Goal: Information Seeking & Learning: Check status

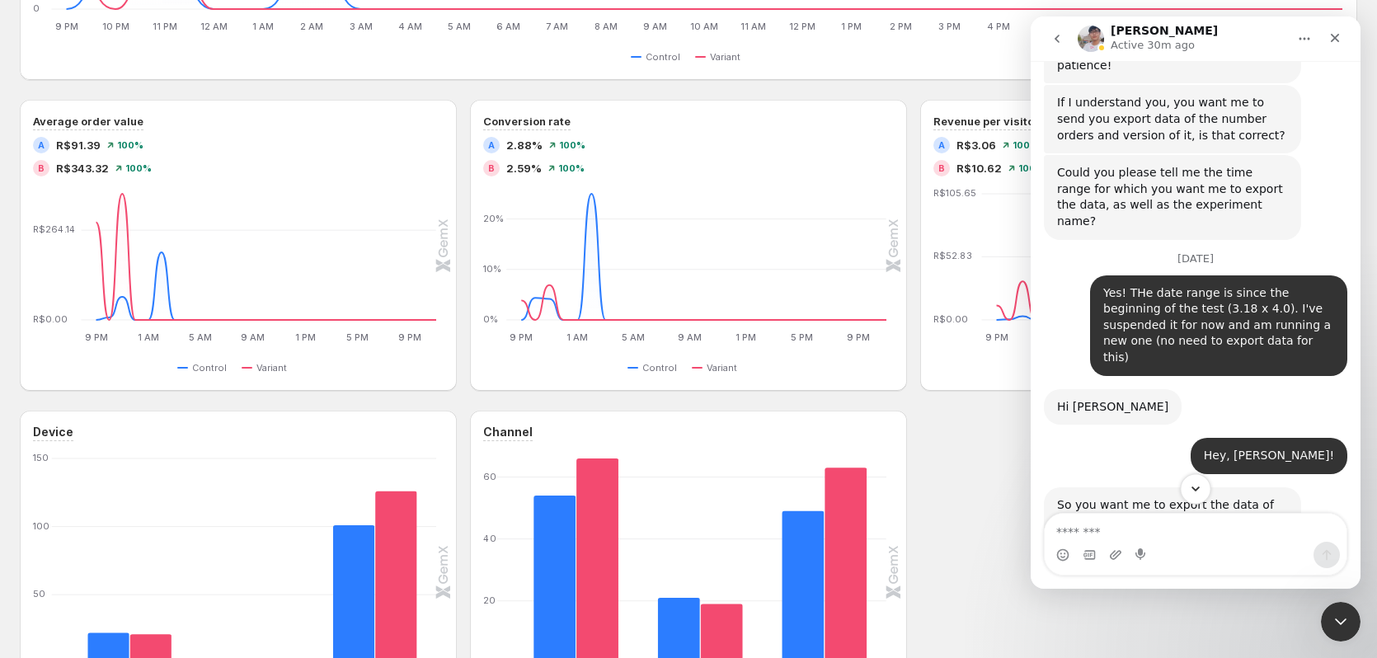
scroll to position [802, 0]
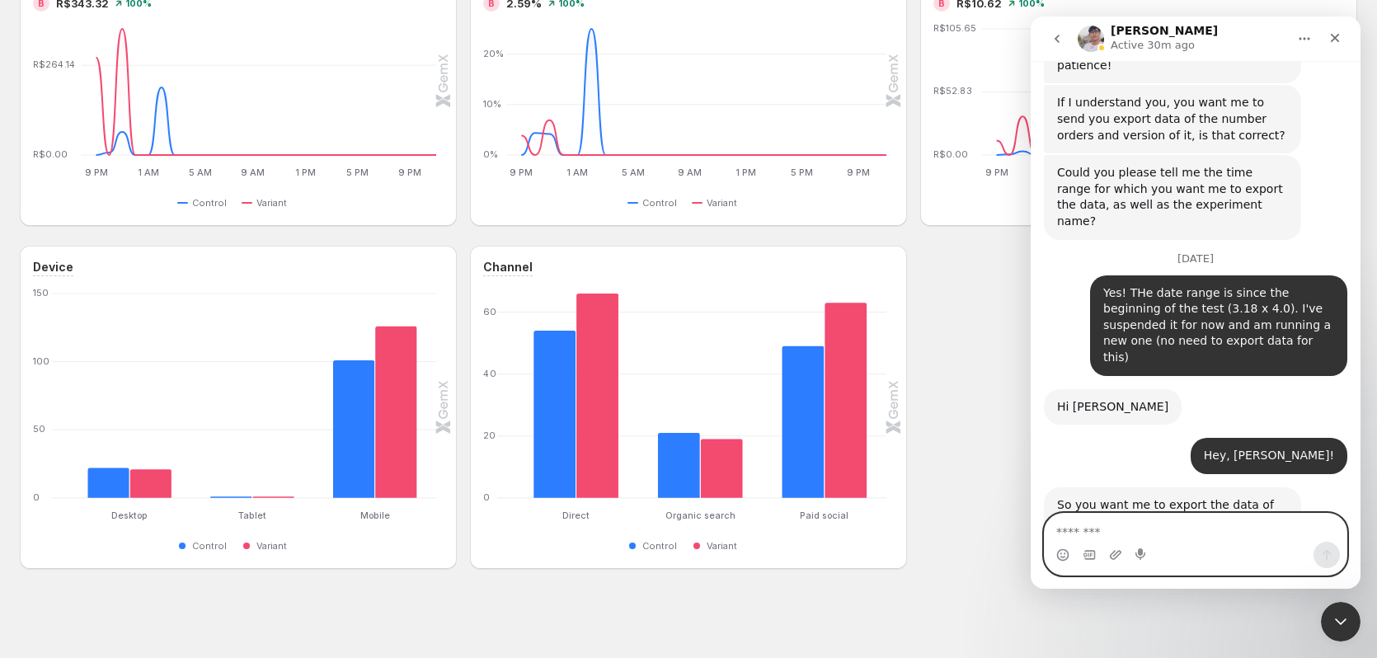
click at [1199, 524] on textarea "Message…" at bounding box center [1196, 528] width 302 height 28
type textarea "**********"
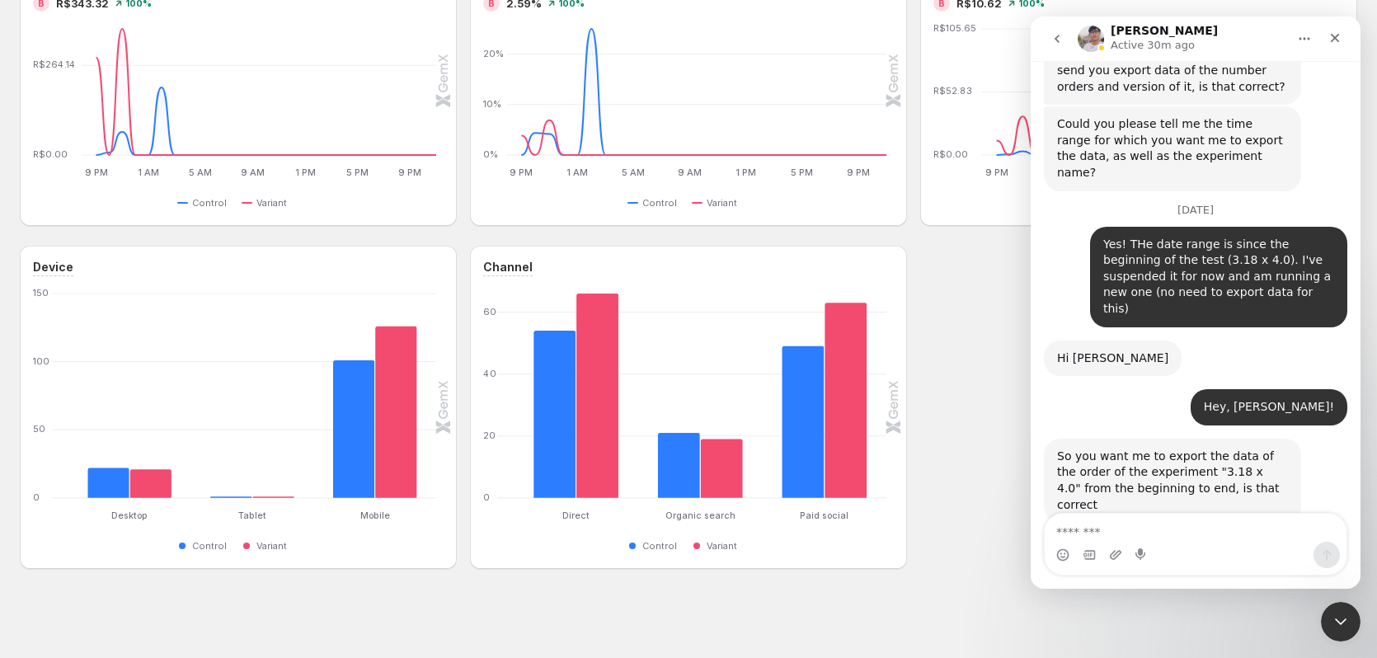
click at [953, 309] on div "Device Desktop Desktop Tablet Tablet Mobile Mobile 0 50 100 150 Control Variant…" at bounding box center [689, 407] width 1338 height 323
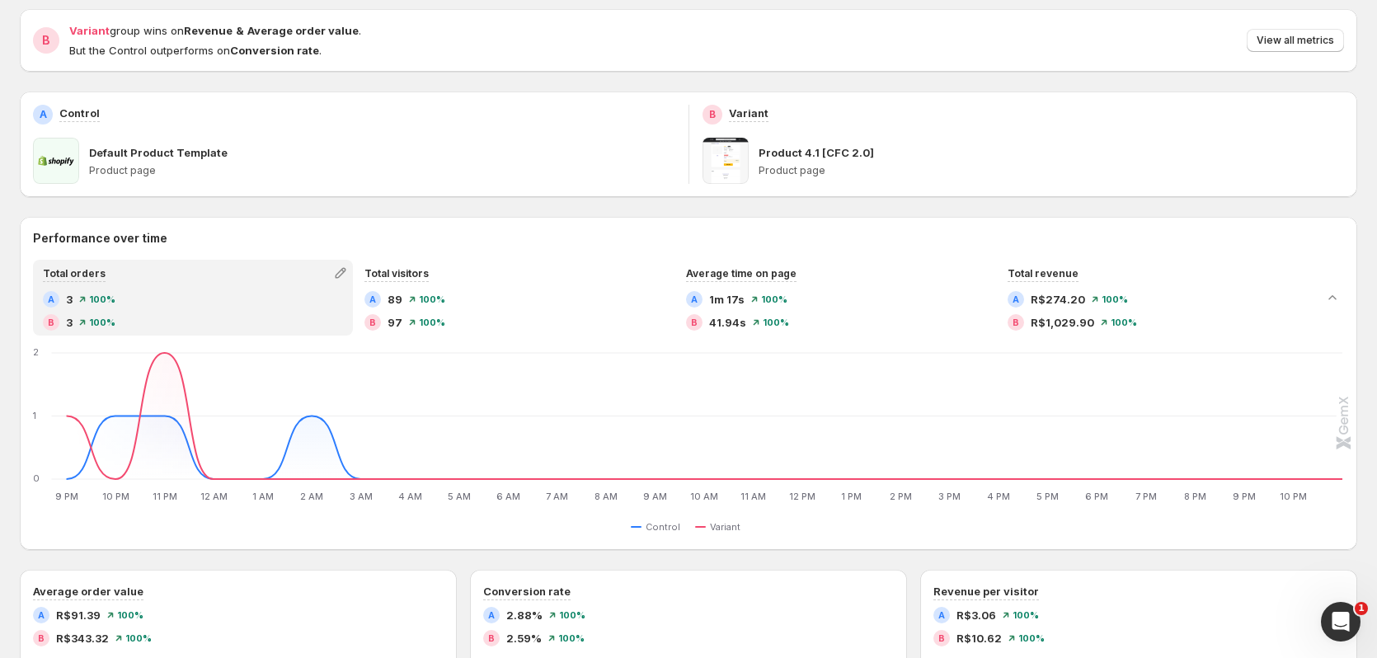
scroll to position [59, 0]
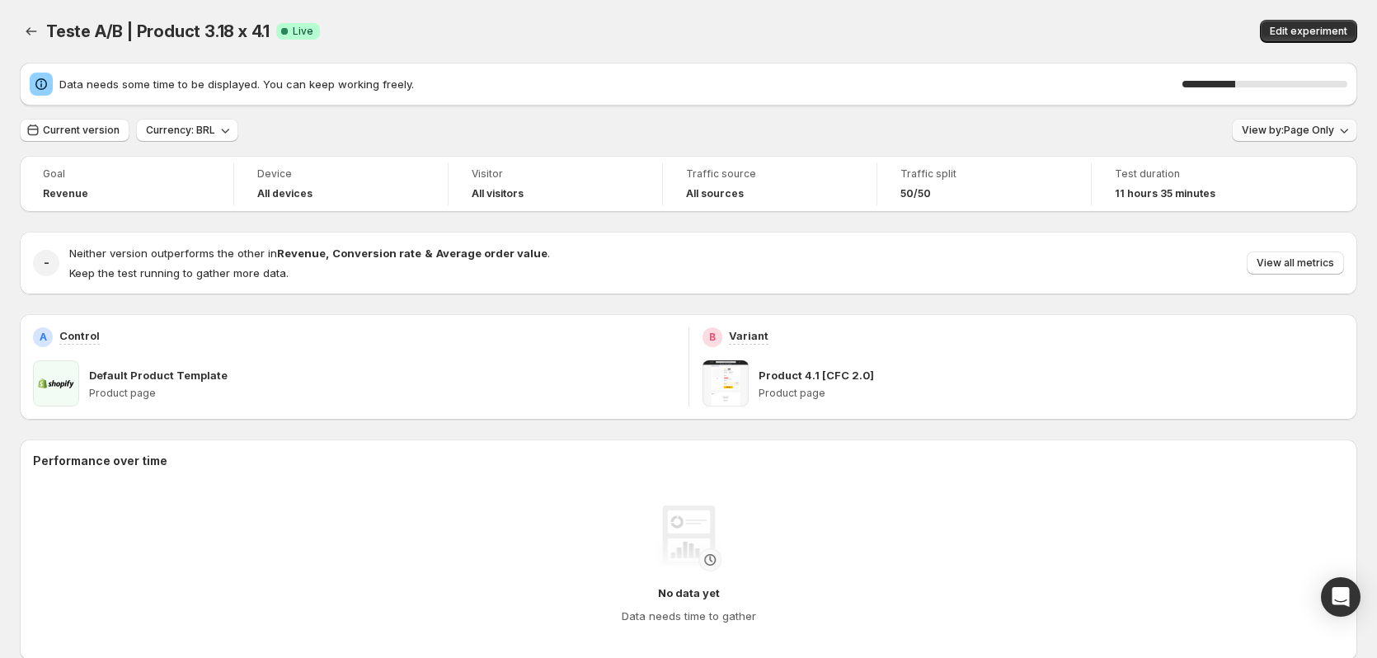
click at [1307, 128] on span "View by: Page Only" at bounding box center [1288, 130] width 92 height 13
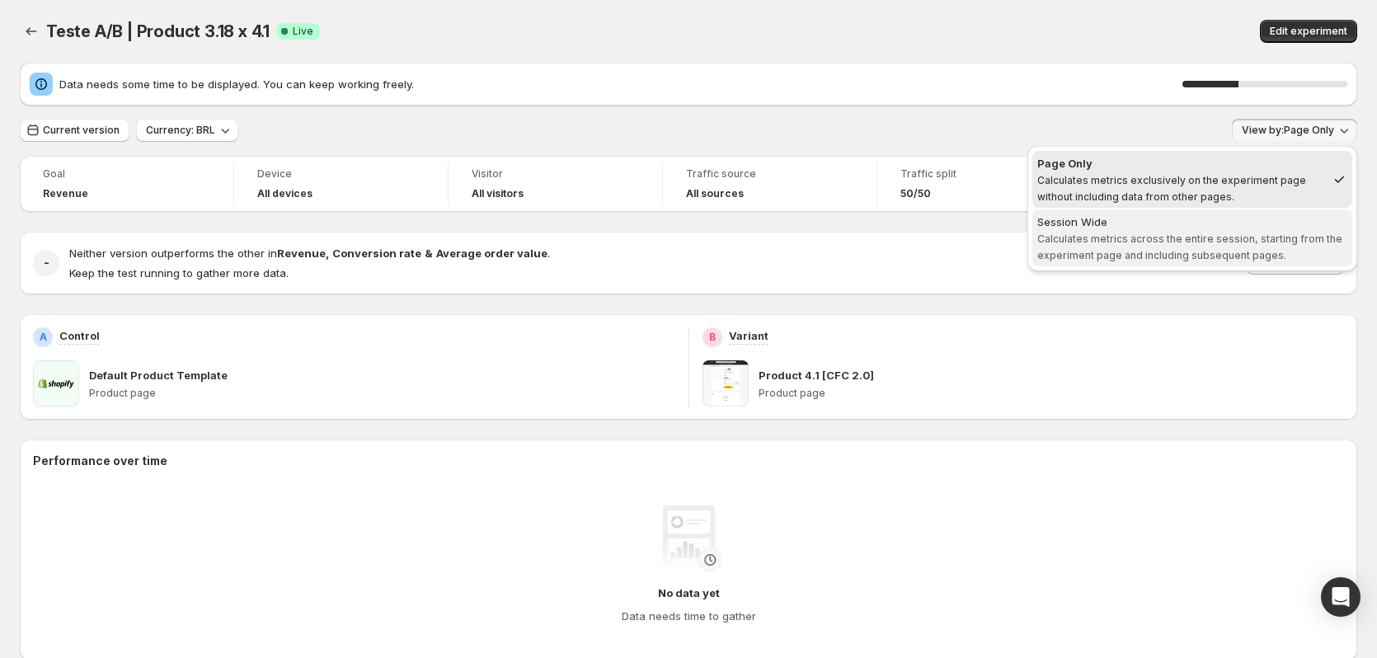
click at [1230, 235] on span "Calculates metrics across the entire session, starting from the experiment page…" at bounding box center [1190, 247] width 305 height 29
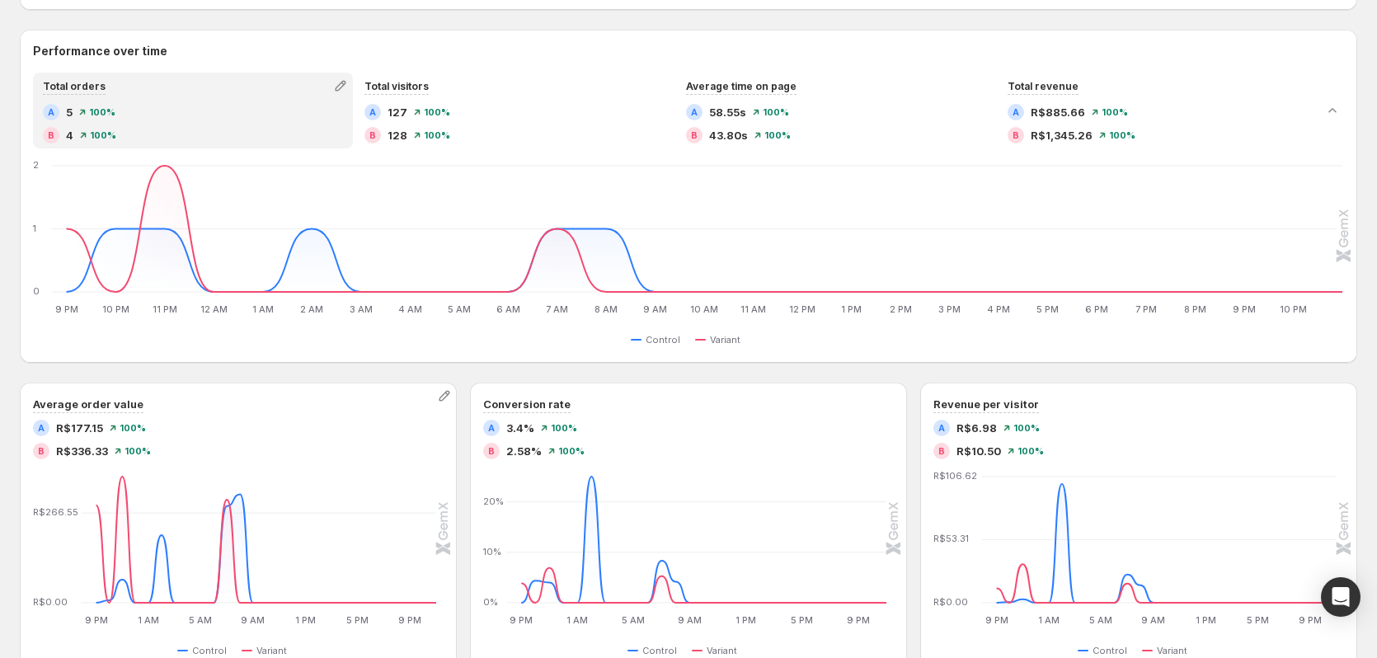
scroll to position [412, 0]
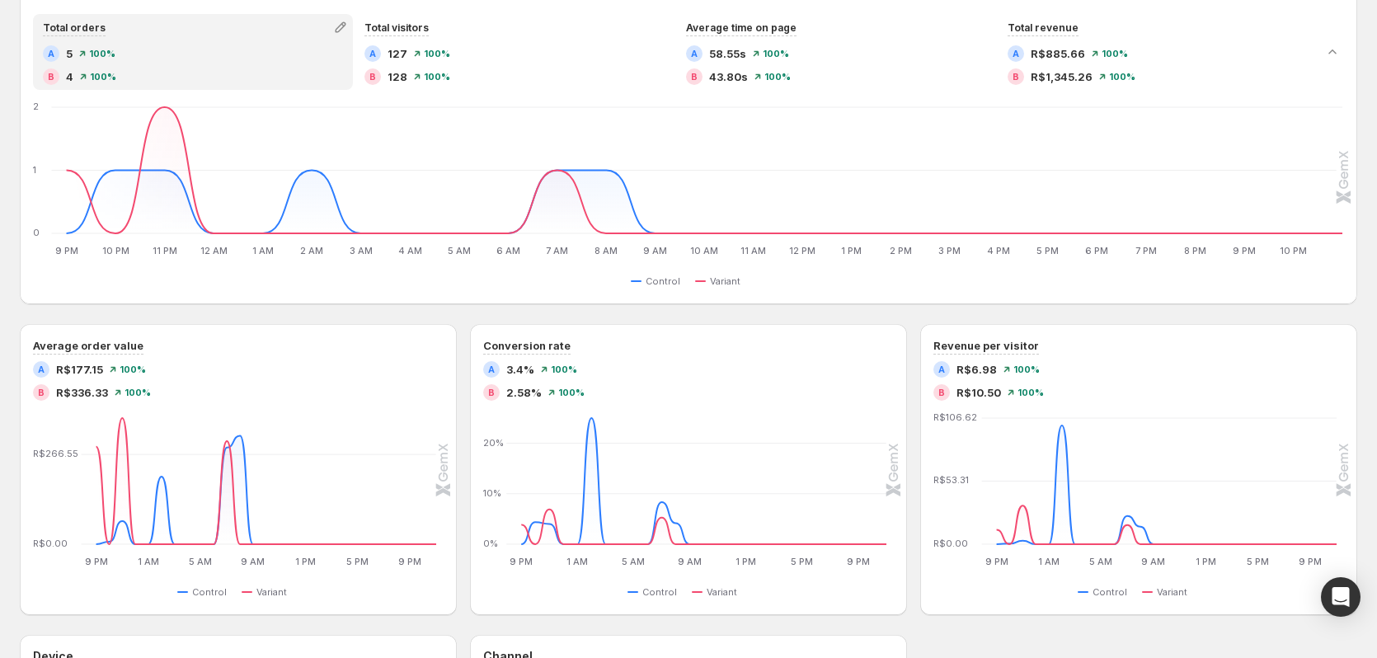
click at [468, 318] on div "Performance over time Total orders A 5 100 % B 4 100 % Total visitors A 127 100…" at bounding box center [689, 464] width 1338 height 987
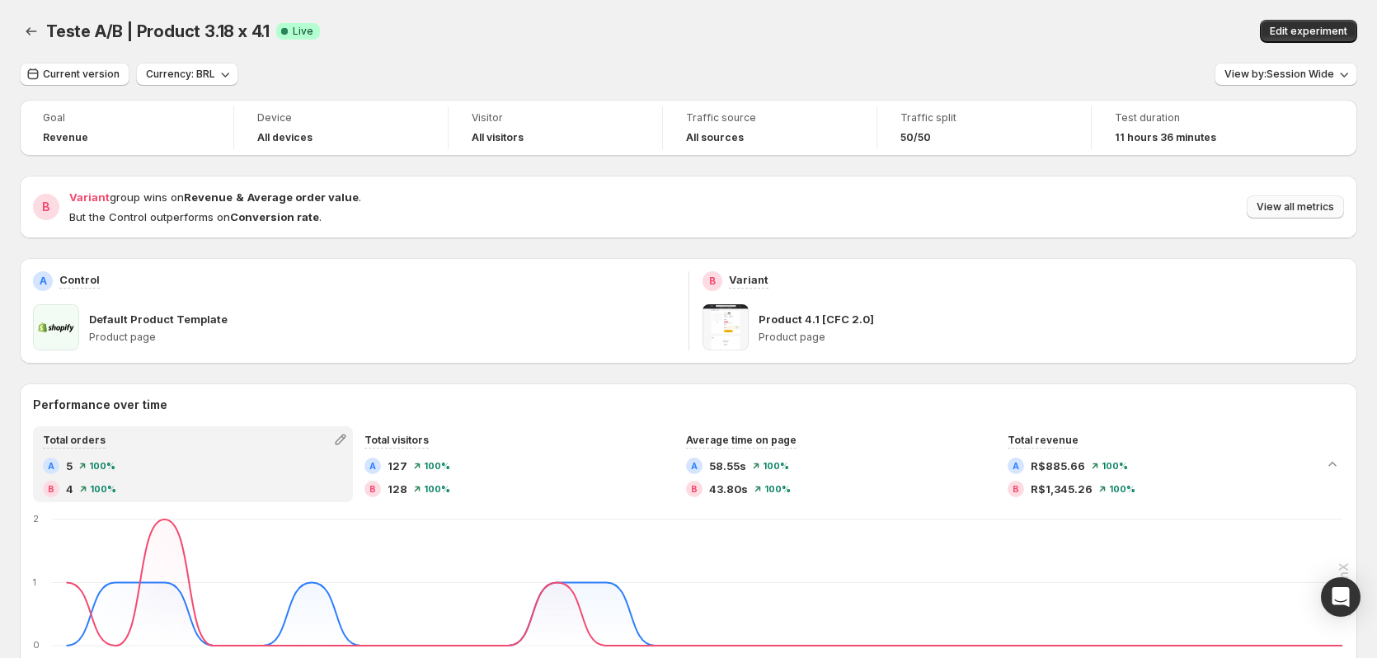
click at [1293, 202] on span "View all metrics" at bounding box center [1296, 206] width 78 height 13
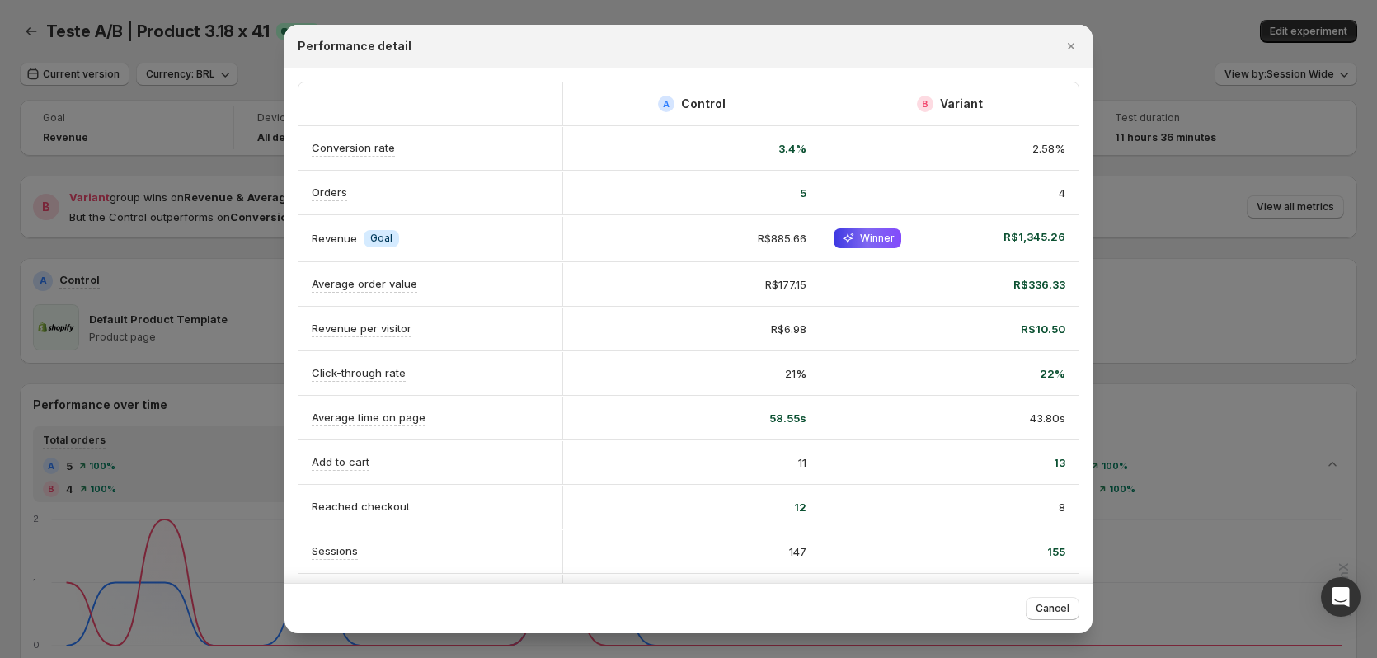
click at [386, 235] on span "Goal" at bounding box center [381, 238] width 22 height 13
click at [442, 241] on div "Revenue Info Goal" at bounding box center [431, 238] width 238 height 17
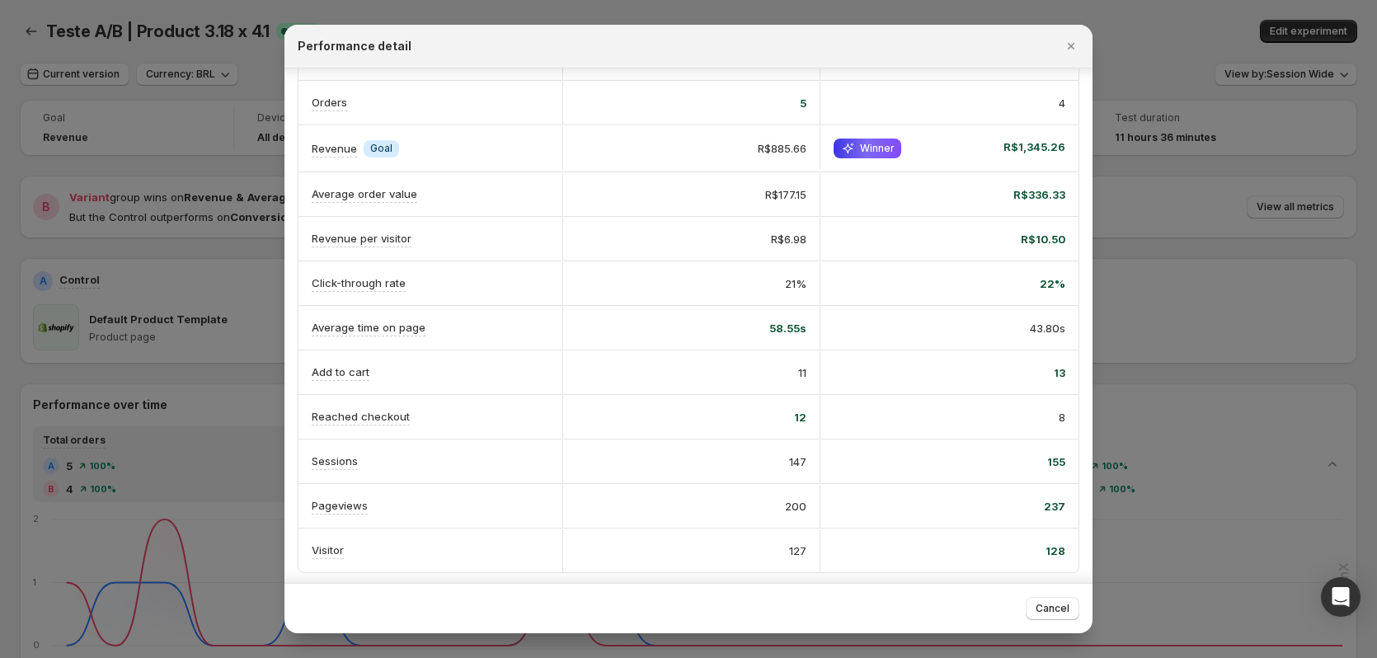
scroll to position [93, 0]
click at [1060, 609] on span "Cancel" at bounding box center [1053, 608] width 34 height 13
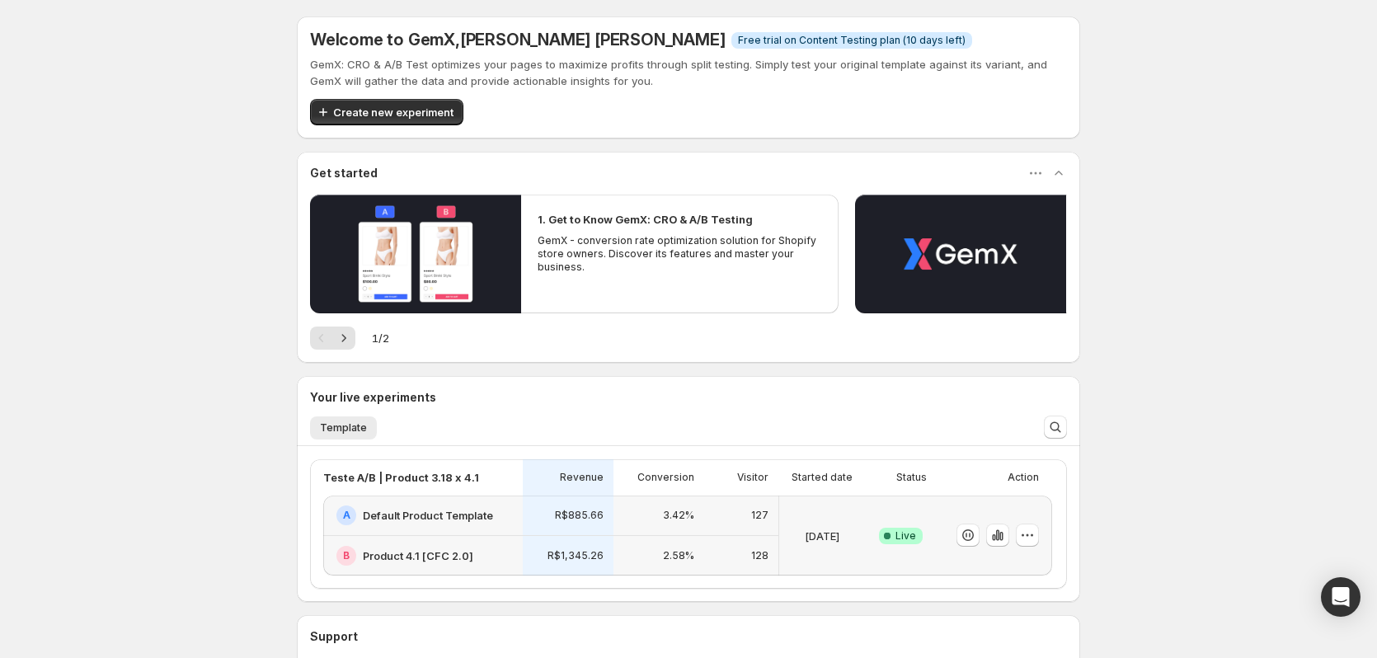
scroll to position [82, 0]
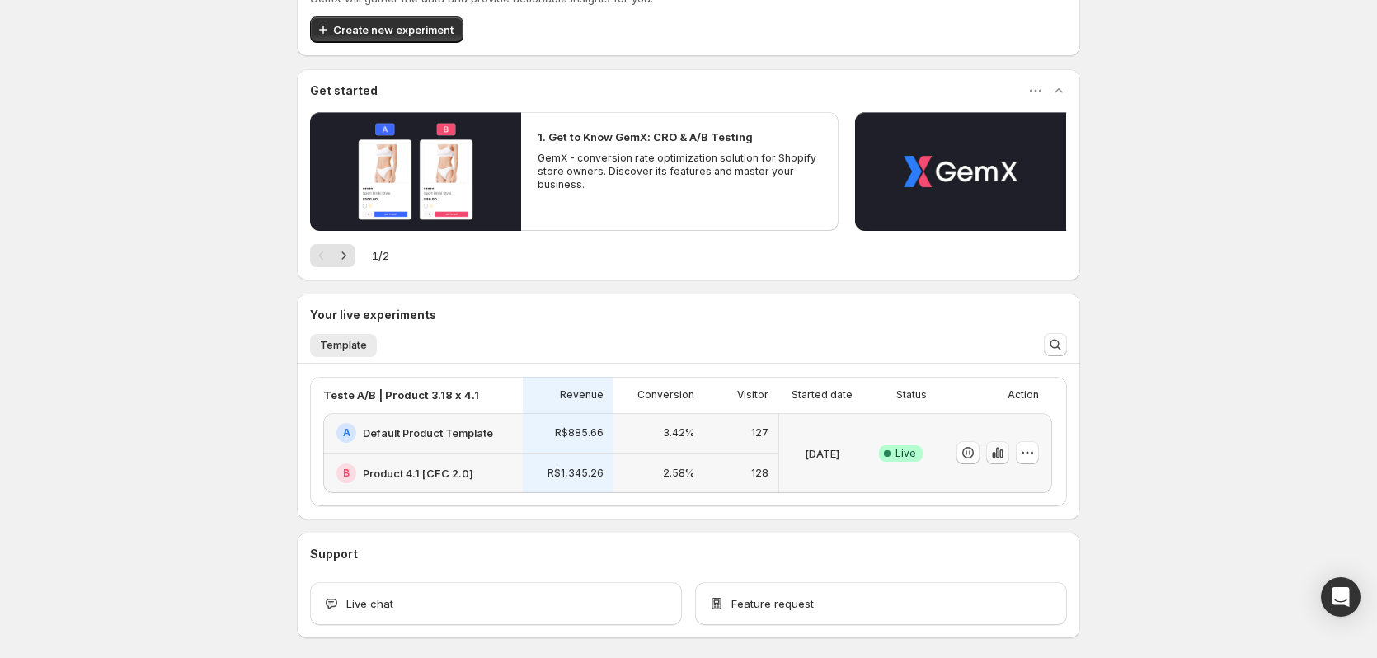
click at [1000, 452] on icon "button" at bounding box center [998, 453] width 16 height 16
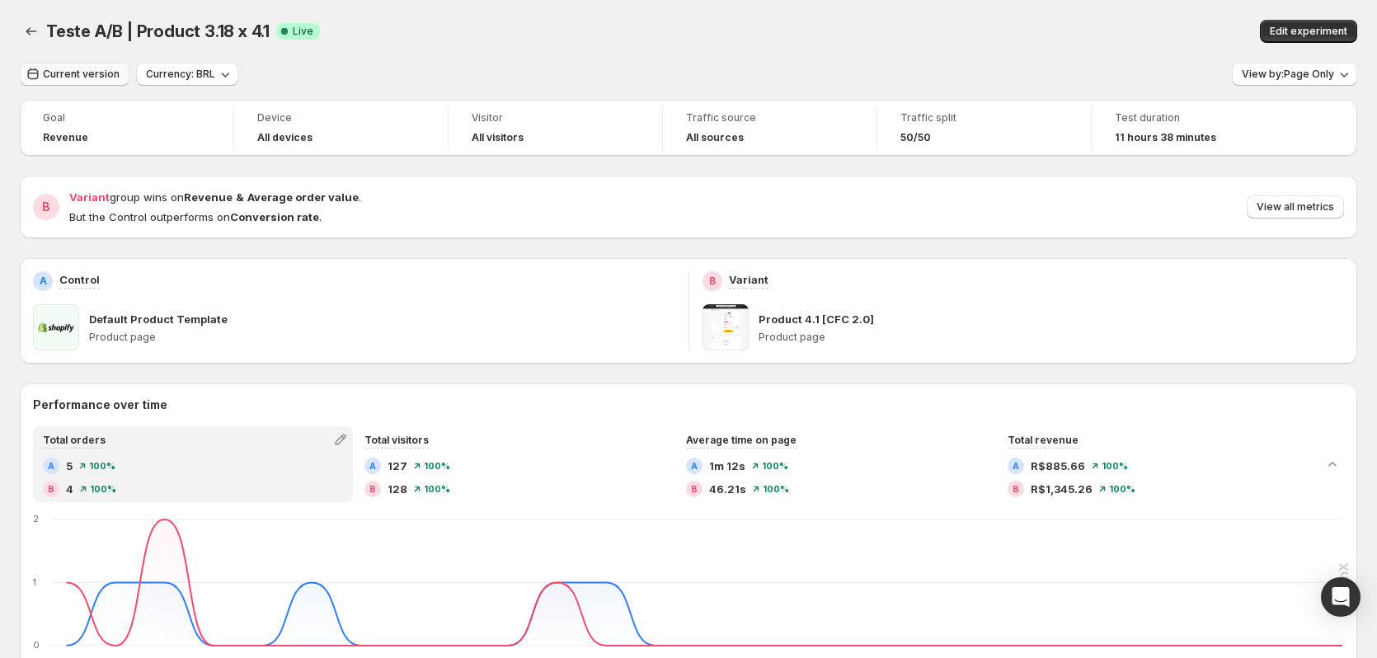
click at [88, 69] on span "Current version" at bounding box center [81, 74] width 77 height 13
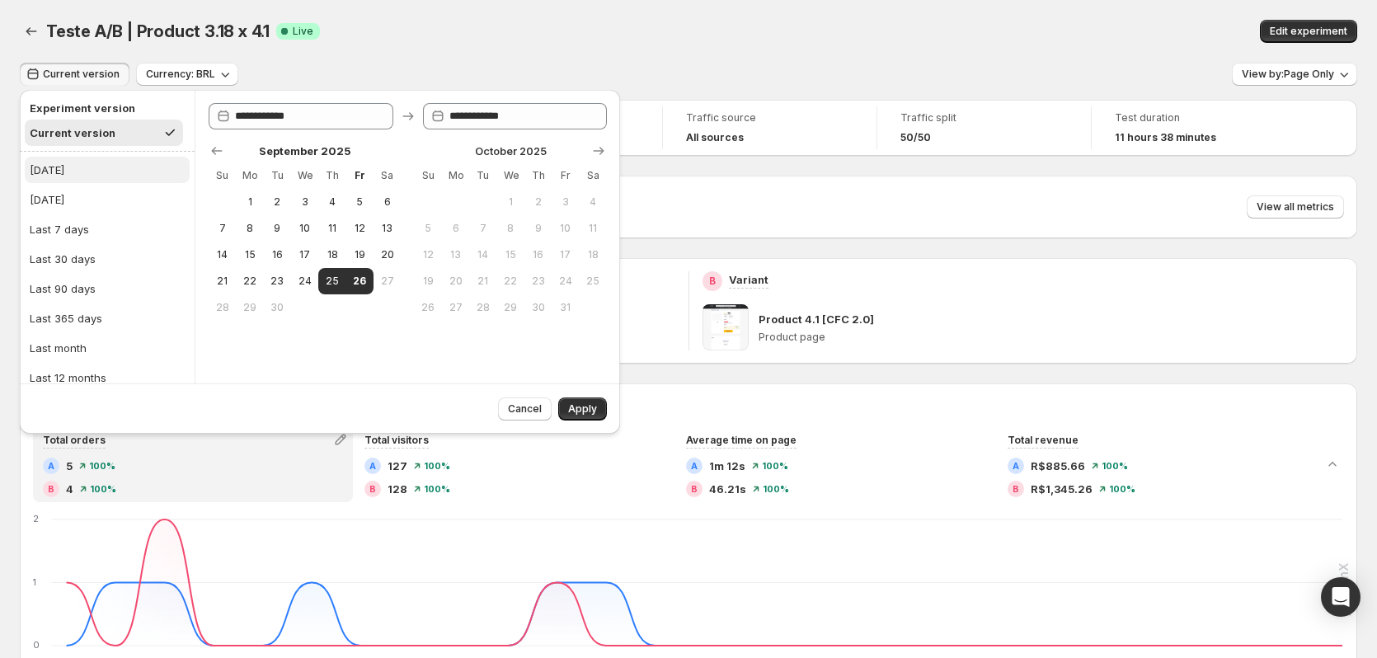
click at [79, 172] on button "Today" at bounding box center [107, 170] width 165 height 26
type input "**********"
click at [569, 412] on span "Apply" at bounding box center [582, 408] width 29 height 13
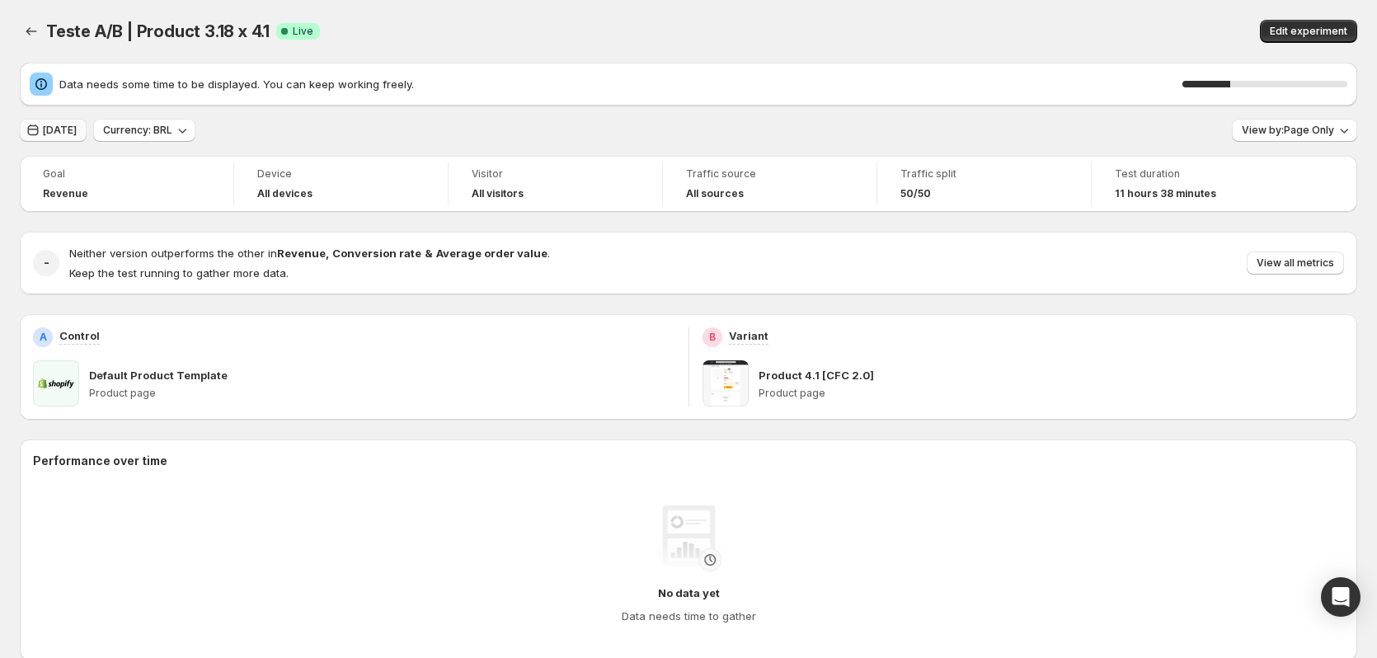
click at [59, 131] on span "Today" at bounding box center [60, 130] width 34 height 13
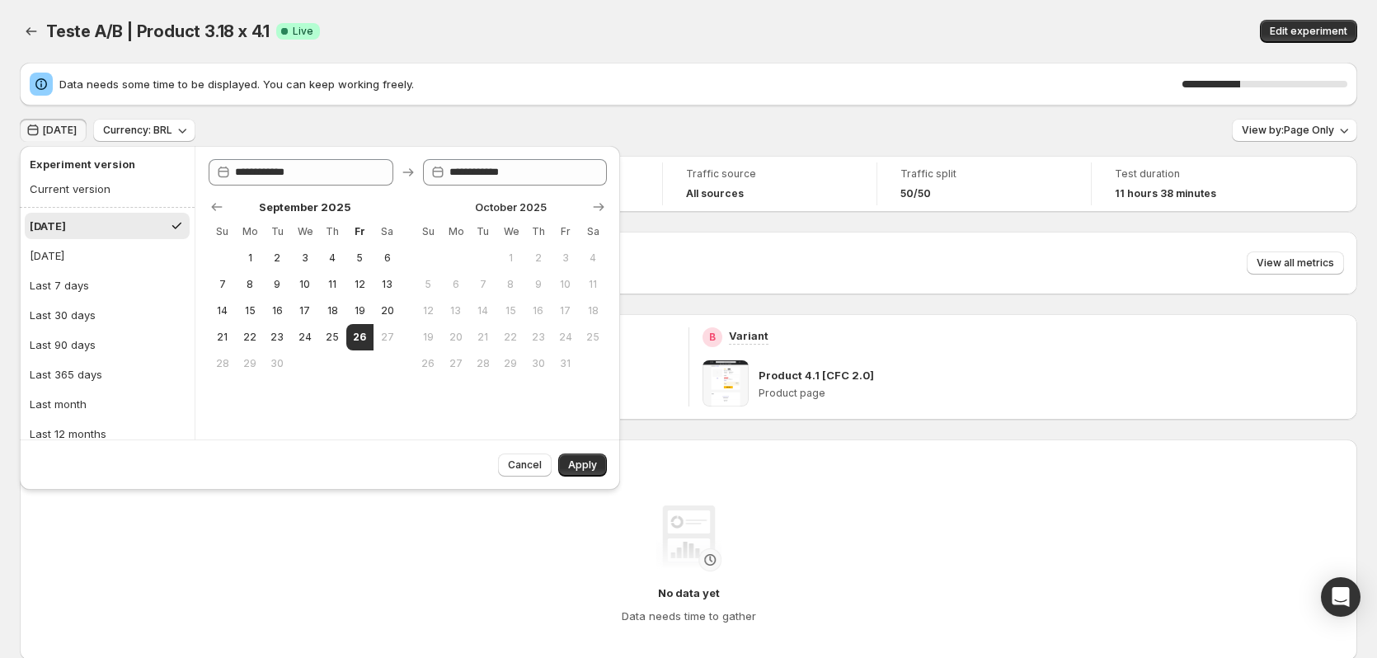
click at [592, 28] on div "Teste A/B | Product 3.18 x 4.1 Success Complete Live" at bounding box center [413, 31] width 734 height 23
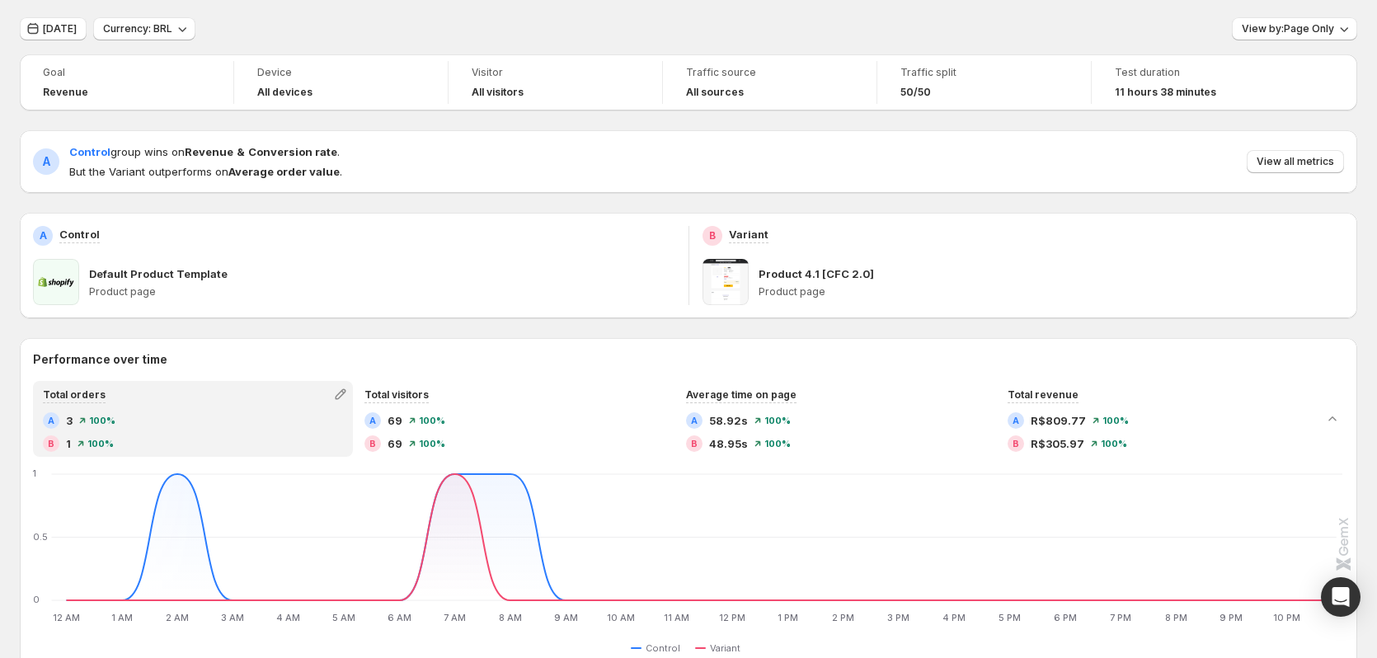
scroll to position [82, 0]
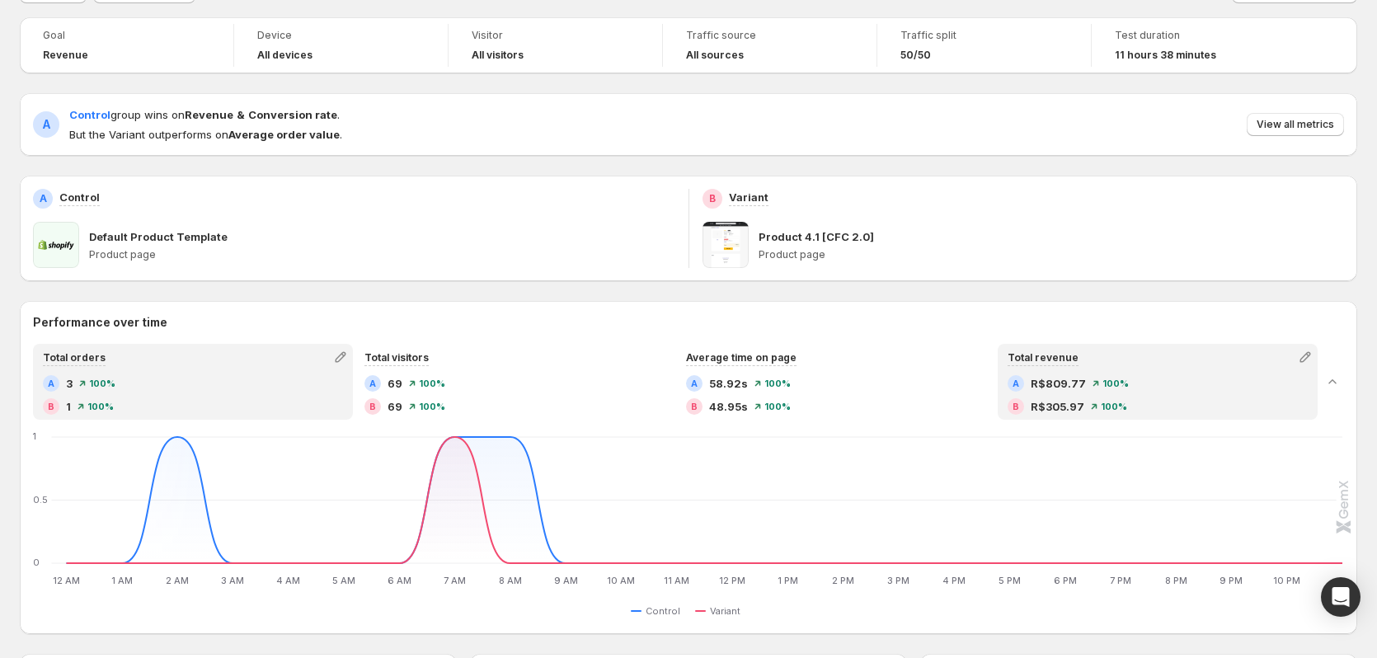
click at [1074, 396] on div "A R$809.77 100 % B R$305.97 100 %" at bounding box center [1158, 395] width 300 height 40
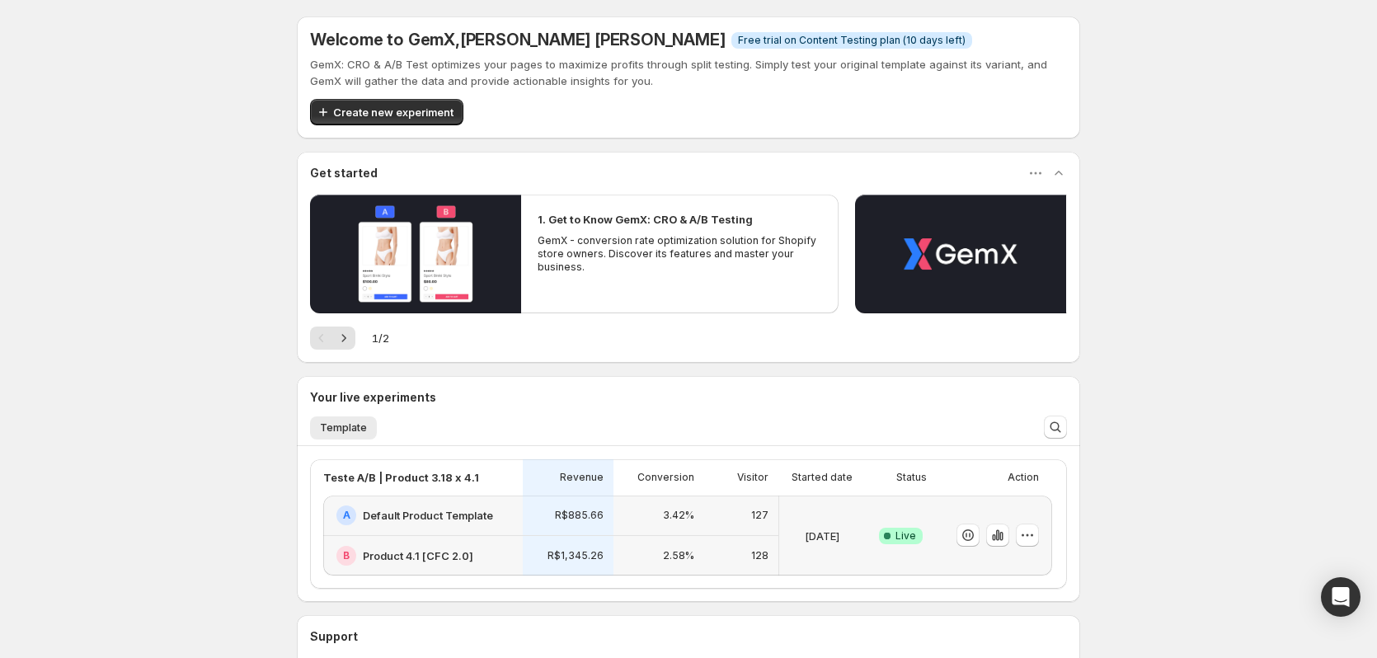
click at [906, 573] on div "Success Complete Live" at bounding box center [901, 536] width 72 height 80
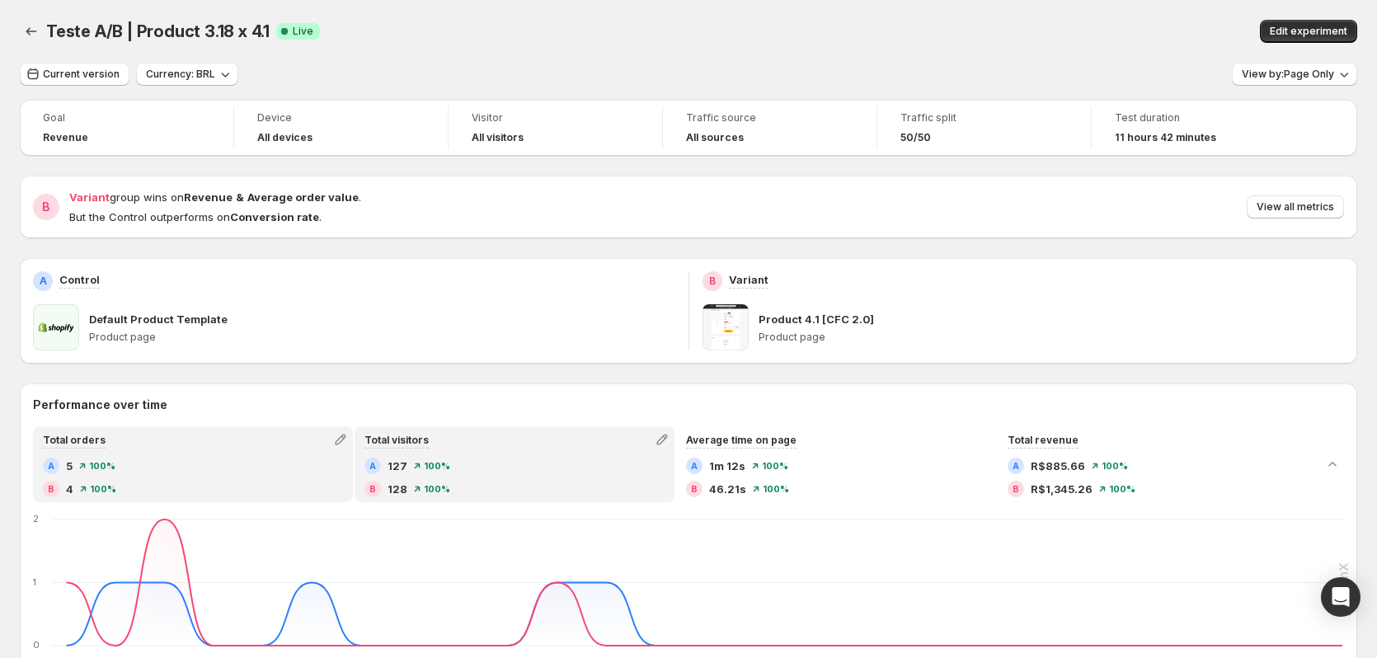
click at [524, 463] on div "A 127 100 %" at bounding box center [515, 466] width 300 height 16
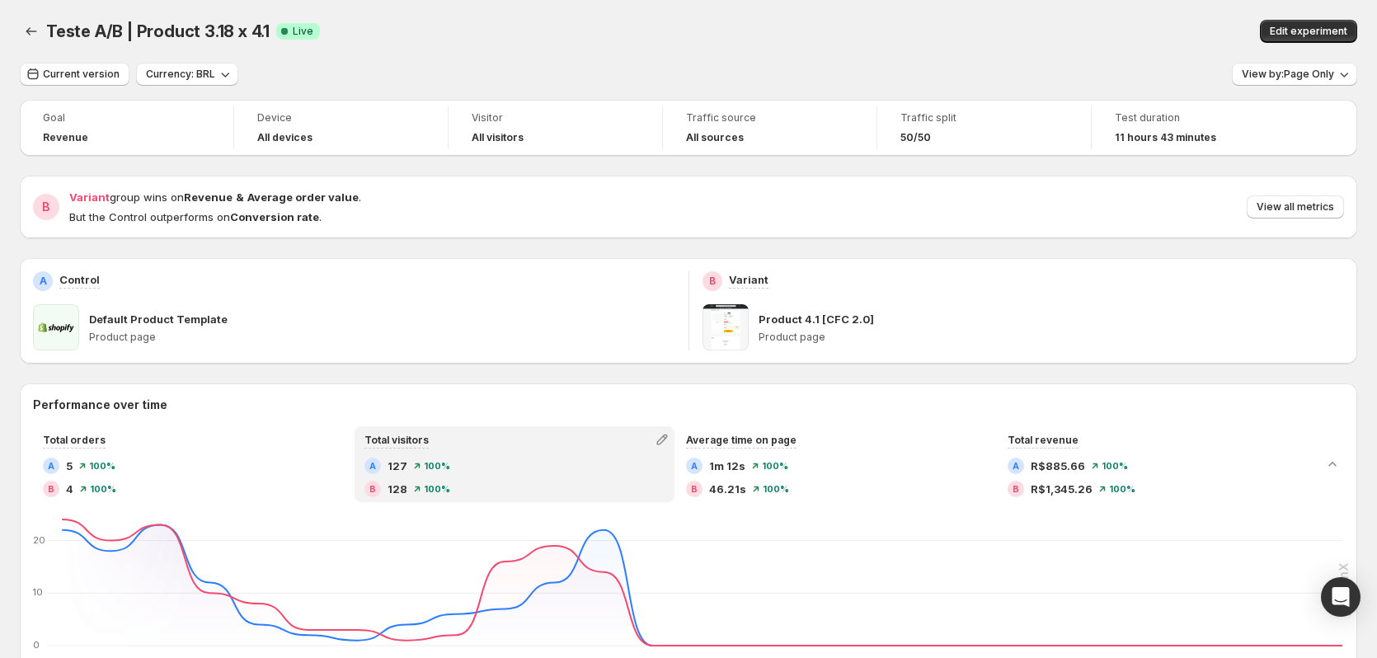
scroll to position [82, 0]
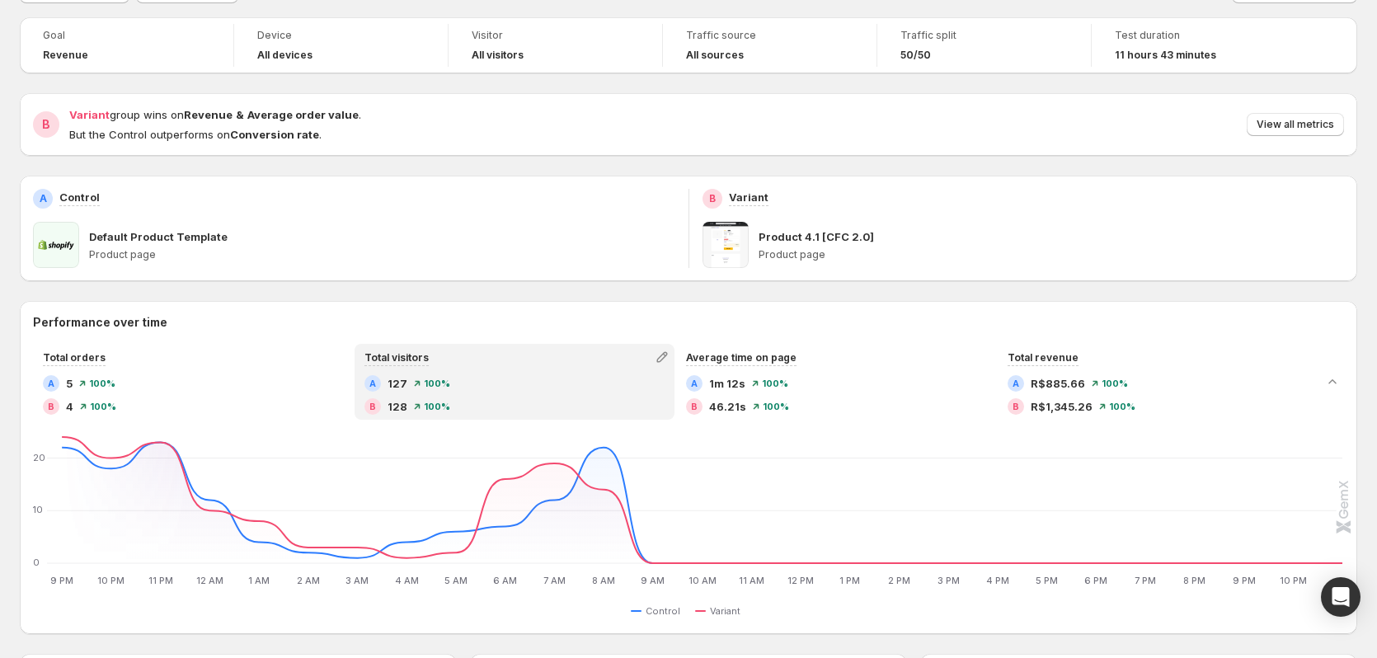
click at [534, 293] on div "Goal Revenue Device All devices Visitor All visitors Traffic source All sources…" at bounding box center [689, 652] width 1338 height 1271
click at [1275, 125] on span "View all metrics" at bounding box center [1296, 124] width 78 height 13
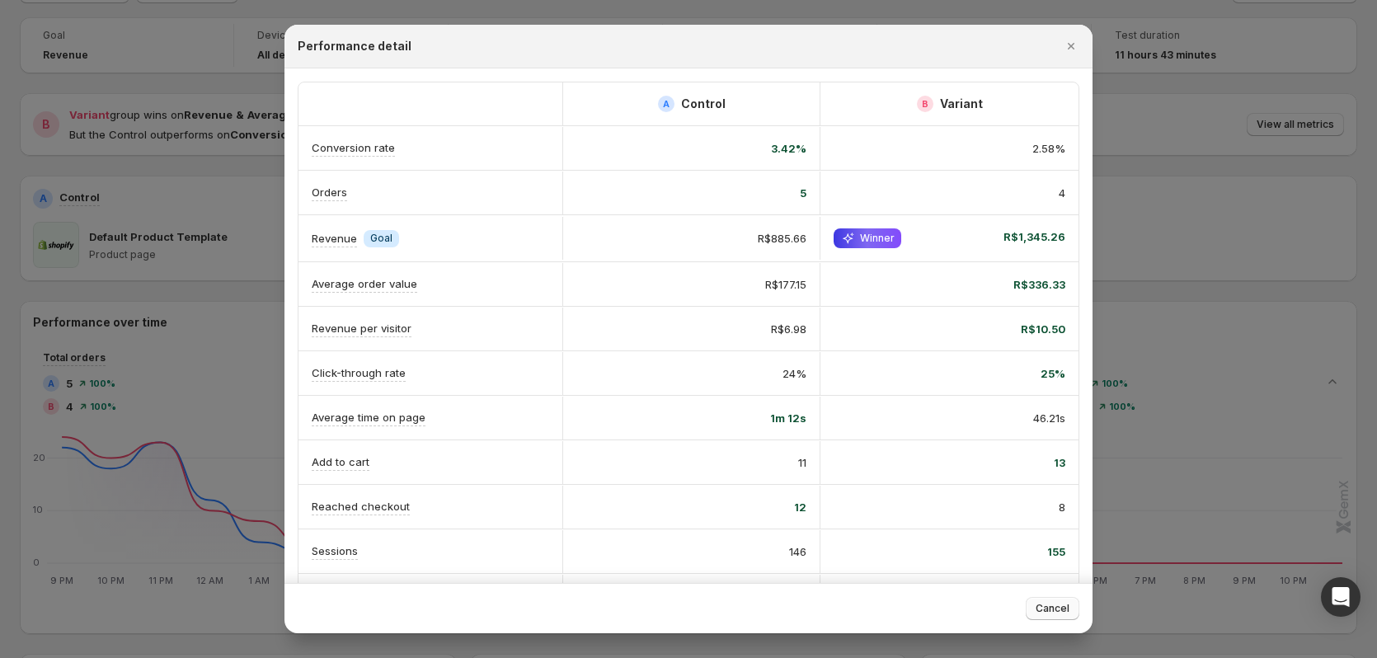
click at [1055, 614] on span "Cancel" at bounding box center [1053, 608] width 34 height 13
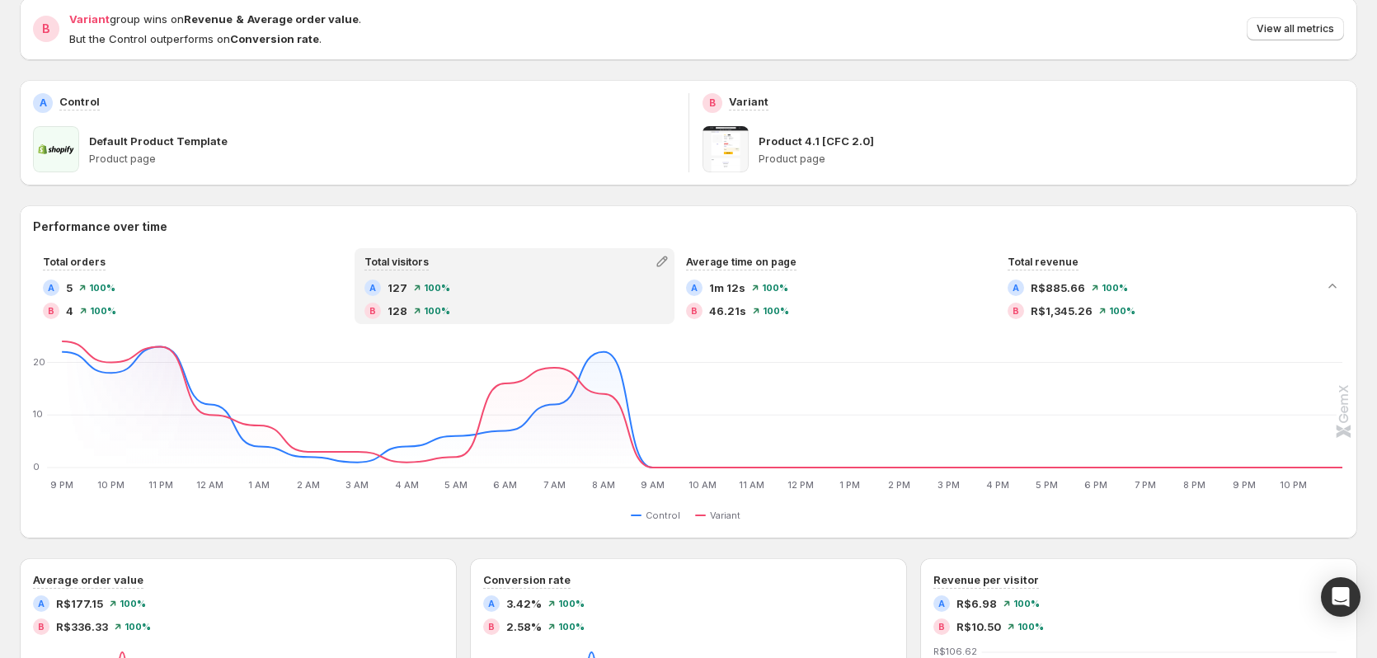
scroll to position [247, 0]
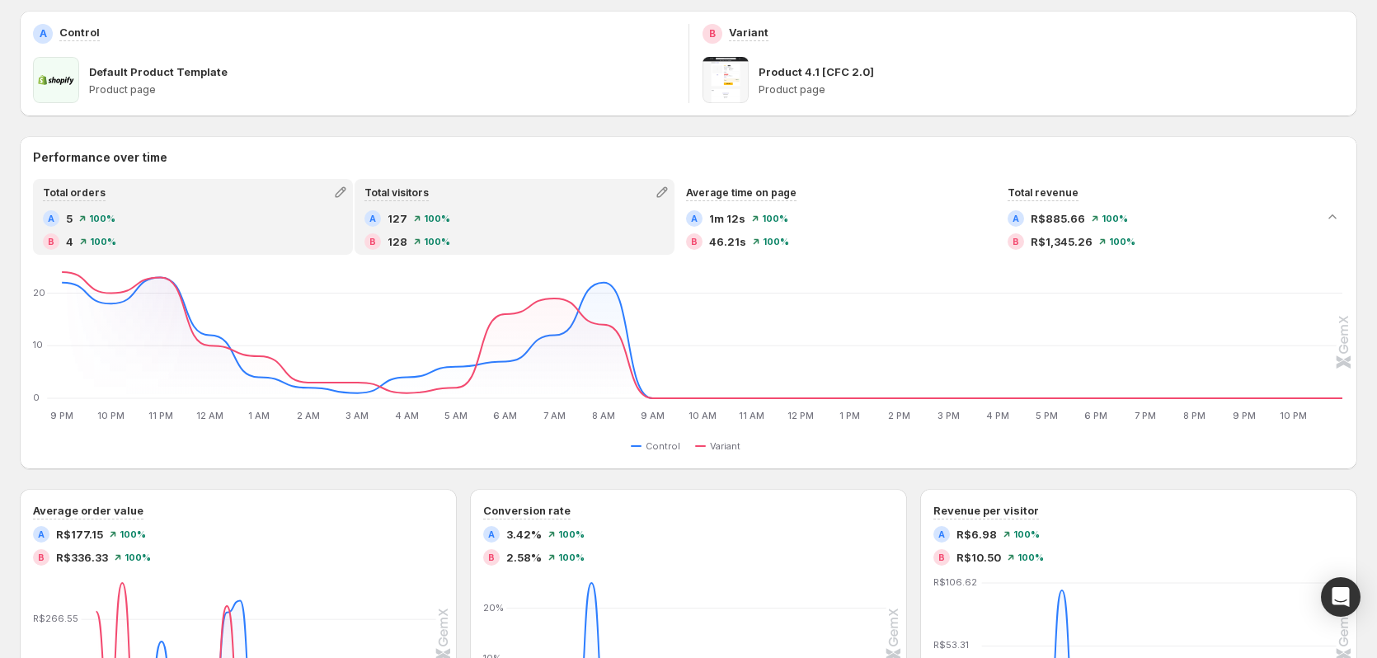
click at [179, 235] on div "B 4 100 %" at bounding box center [193, 241] width 300 height 16
